Goal: Task Accomplishment & Management: Manage account settings

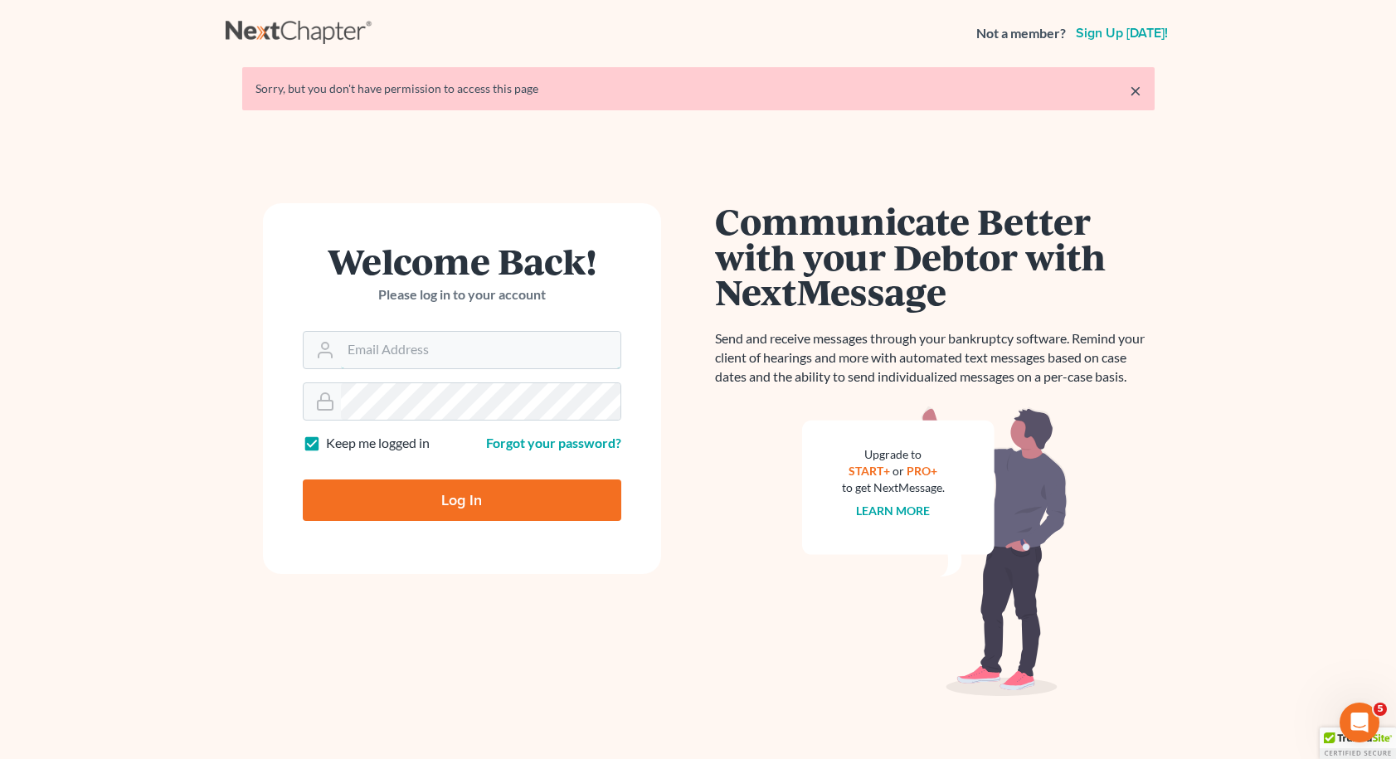
type input "[EMAIL_ADDRESS][DOMAIN_NAME]"
click at [461, 499] on input "Log In" at bounding box center [462, 499] width 319 height 41
type input "Thinking..."
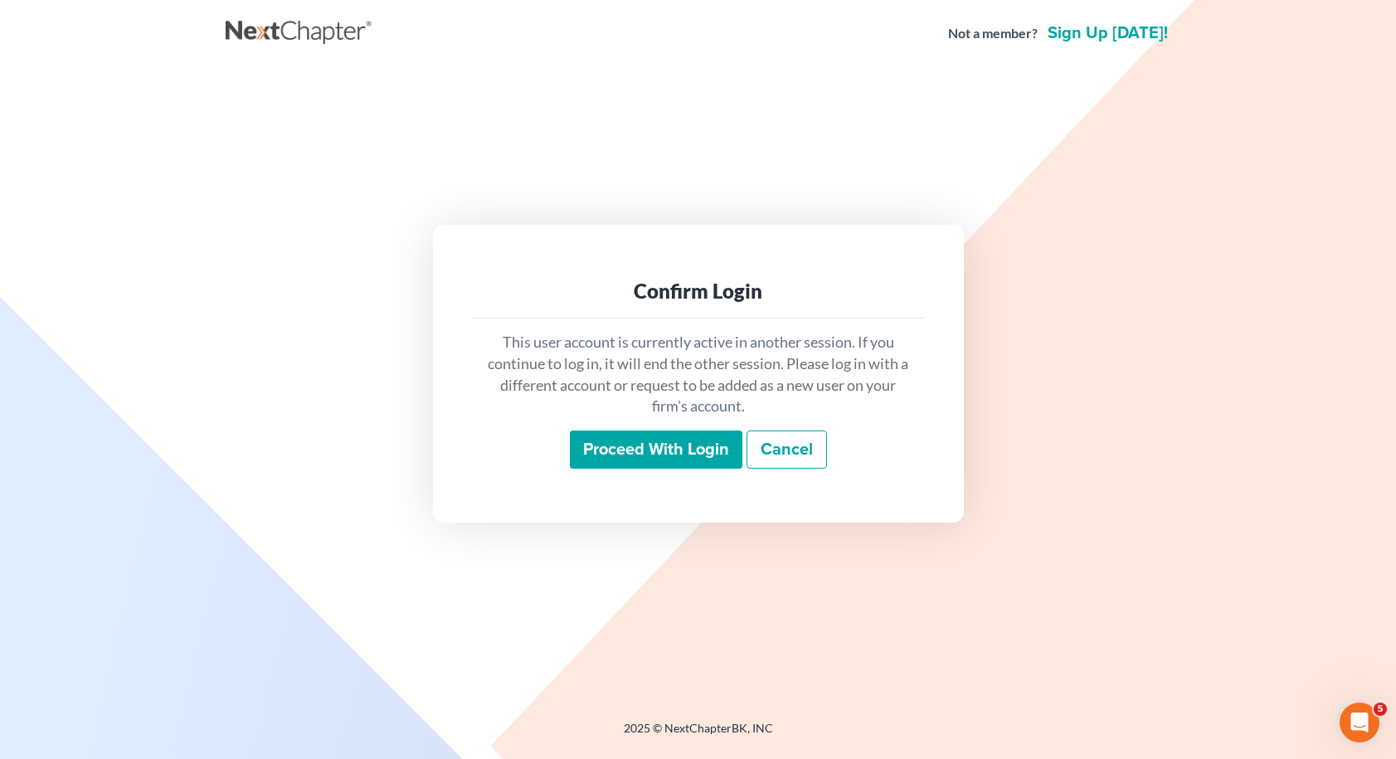
click at [705, 445] on input "Proceed with login" at bounding box center [656, 450] width 173 height 38
